Goal: Task Accomplishment & Management: Manage account settings

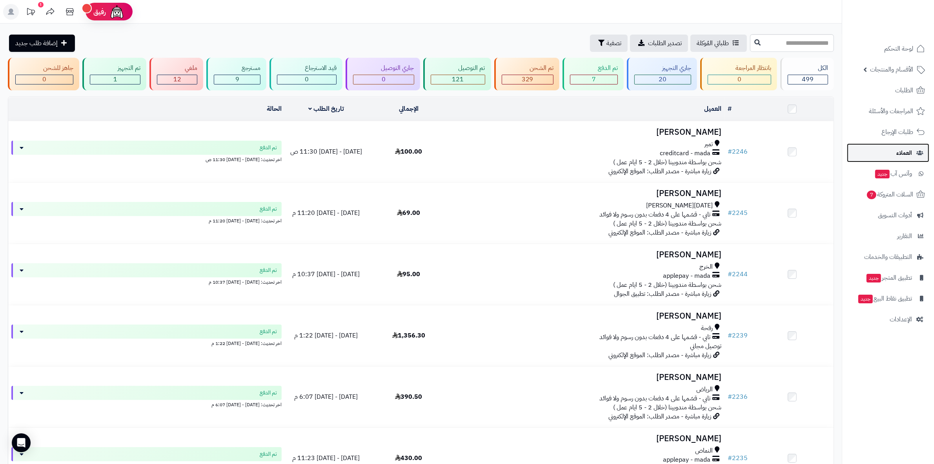
click at [459, 153] on link "العملاء" at bounding box center [888, 152] width 82 height 19
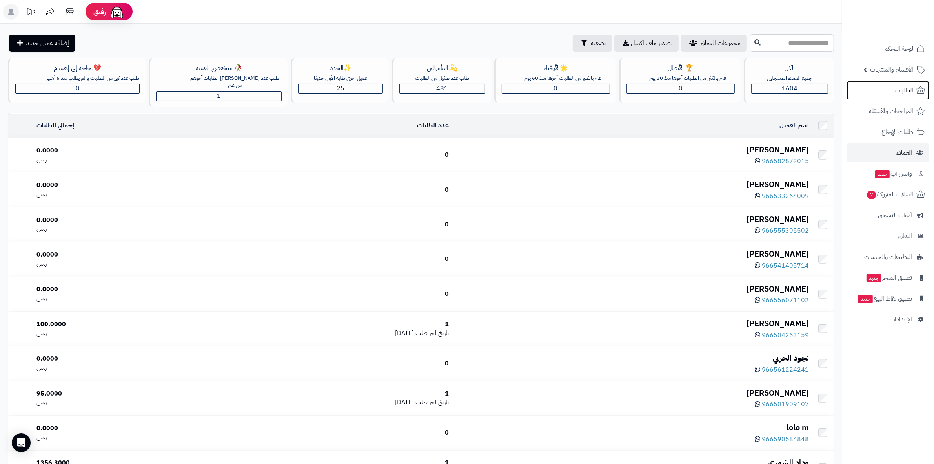
click at [888, 95] on link "الطلبات" at bounding box center [888, 90] width 82 height 19
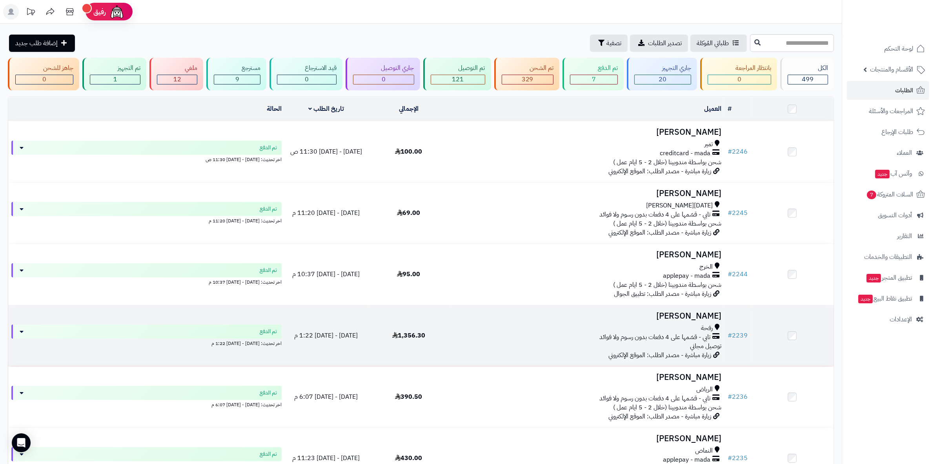
click at [691, 314] on h3 "وداد الشمري" at bounding box center [587, 315] width 269 height 9
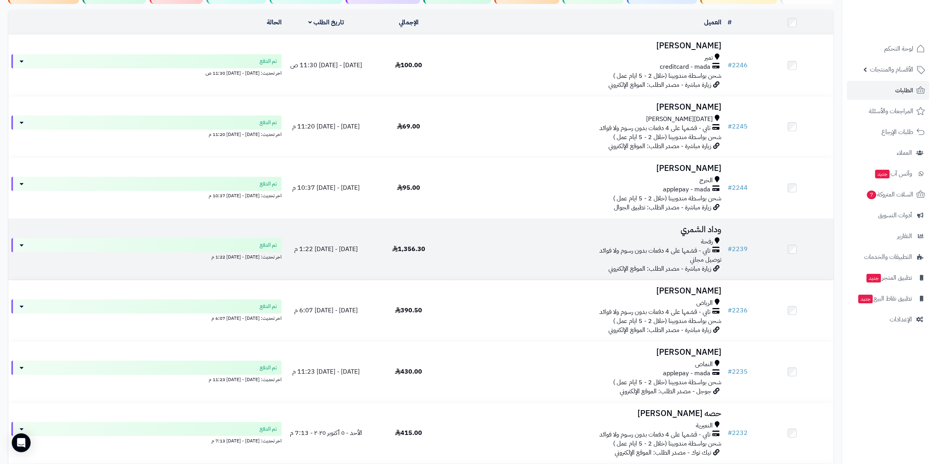
scroll to position [98, 0]
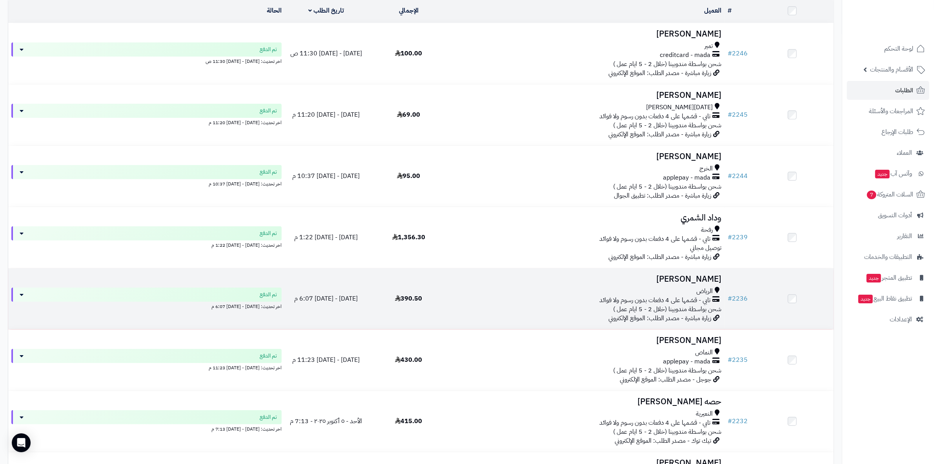
click at [716, 275] on h3 "[PERSON_NAME]" at bounding box center [587, 278] width 269 height 9
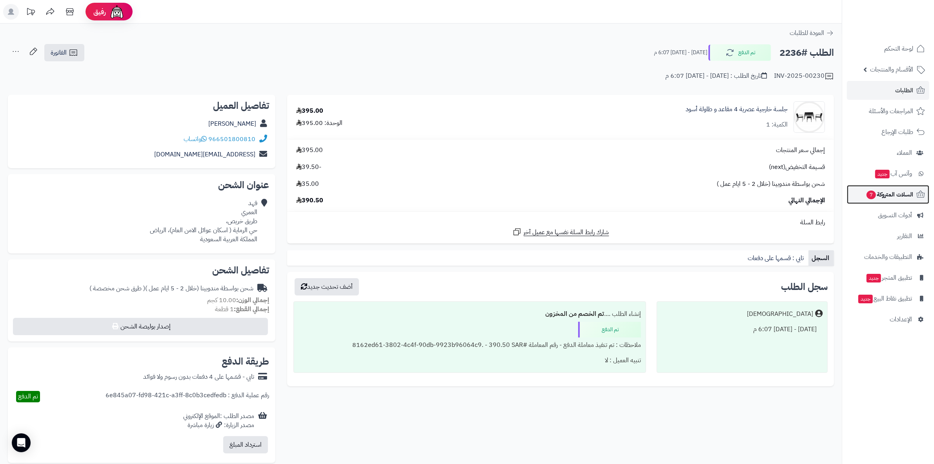
click at [900, 198] on span "السلات المتروكة 7" at bounding box center [889, 194] width 47 height 11
